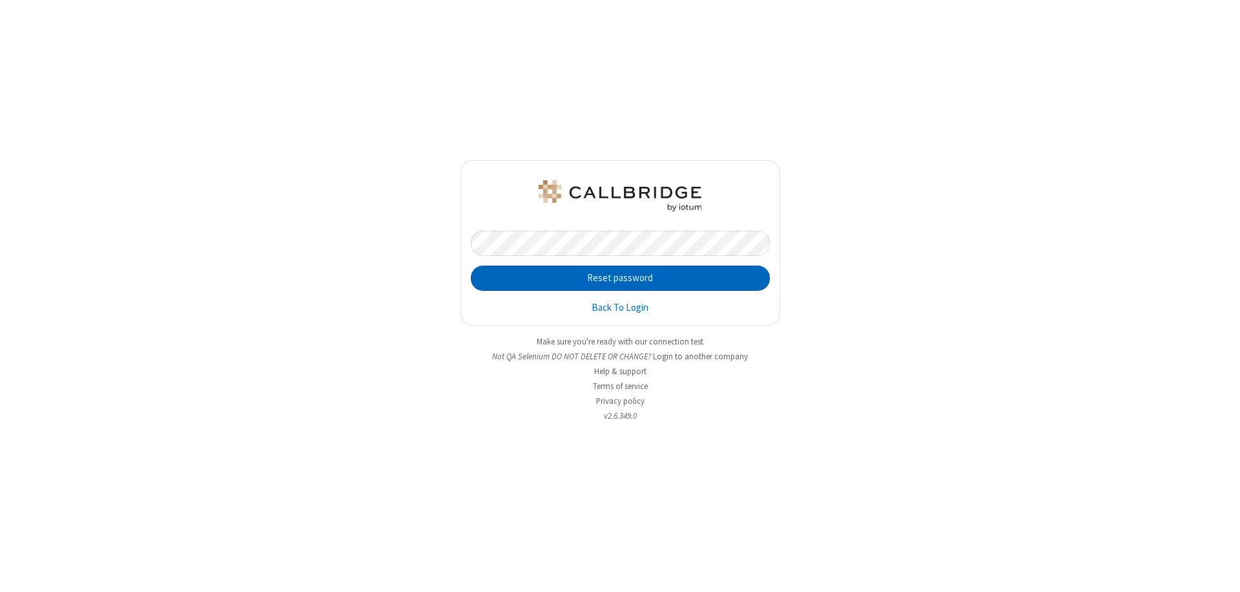
click at [620, 278] on button "Reset password" at bounding box center [620, 278] width 299 height 26
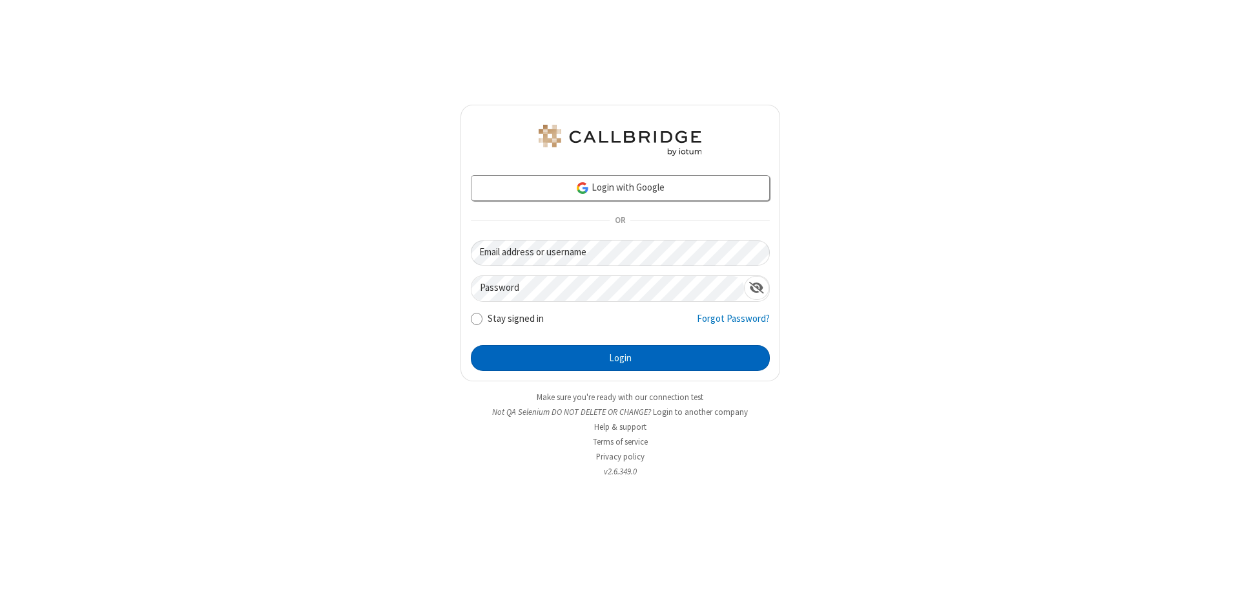
click at [620, 358] on button "Login" at bounding box center [620, 358] width 299 height 26
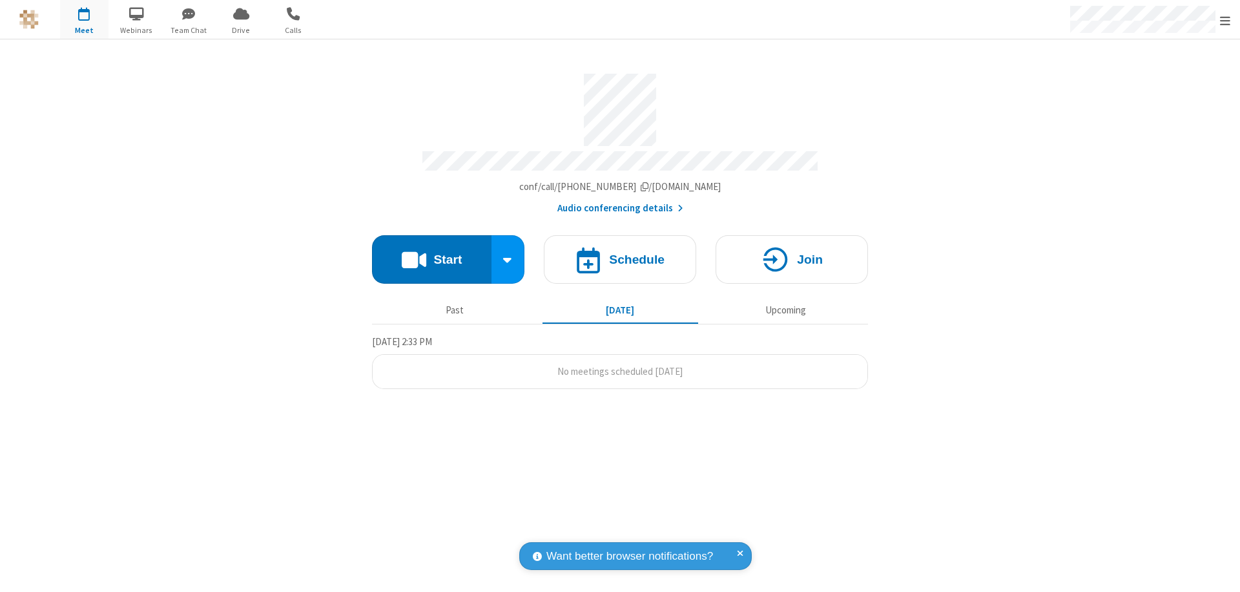
click at [1225, 19] on span "Open menu" at bounding box center [1225, 20] width 10 height 13
